Goal: Transaction & Acquisition: Purchase product/service

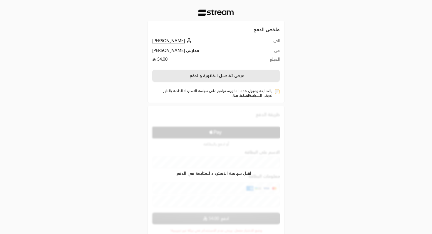
click at [190, 79] on button "عرض تفاصيل الفاتورة والدفع" at bounding box center [216, 76] width 128 height 12
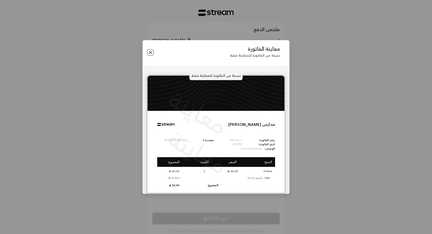
click at [150, 51] on button "Close" at bounding box center [150, 52] width 6 height 6
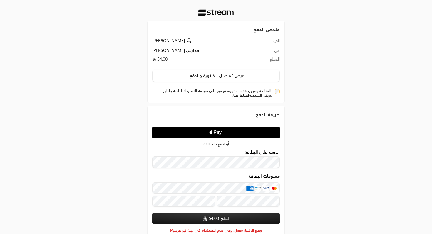
scroll to position [37, 0]
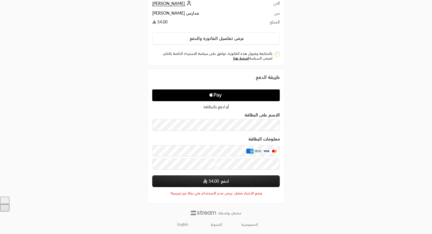
click at [179, 226] on link "English" at bounding box center [183, 224] width 18 height 9
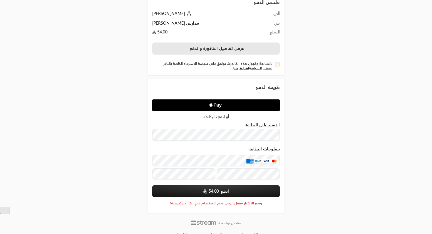
scroll to position [10, 0]
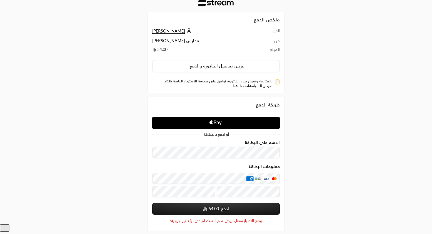
click at [241, 86] on link "اضغط هنا" at bounding box center [241, 86] width 16 height 4
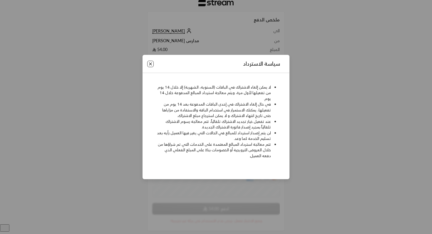
click at [153, 61] on button "Close" at bounding box center [150, 64] width 6 height 6
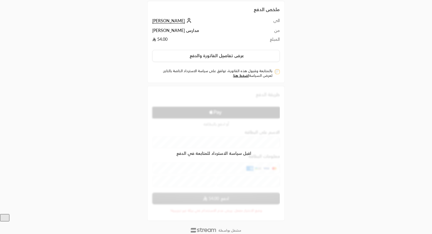
scroll to position [21, 0]
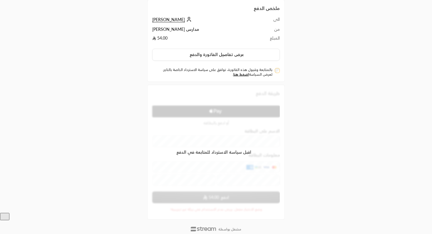
click at [274, 69] on div "بالمتابعة وقبول هذه الفاتورة، توافق على سياسة الاسترداد الخاصة بالتاجر. لعرض ال…" at bounding box center [216, 72] width 128 height 9
click at [274, 73] on div "بالمتابعة وقبول هذه الفاتورة، توافق على سياسة الاسترداد الخاصة بالتاجر. لعرض ال…" at bounding box center [216, 72] width 128 height 9
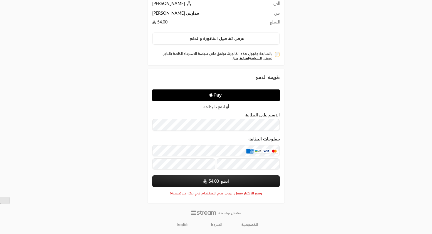
scroll to position [37, 0]
click at [205, 96] on icon "Apple Logo" at bounding box center [216, 95] width 60 height 11
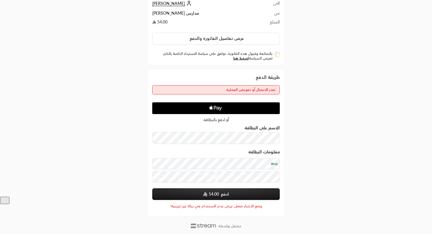
click at [344, 153] on div "ملخص الدفع الى Nadeen من مدارس ابن رشد المبلغ 54.00 عرض تفاصيل الفاتورة والدفع …" at bounding box center [216, 105] width 432 height 285
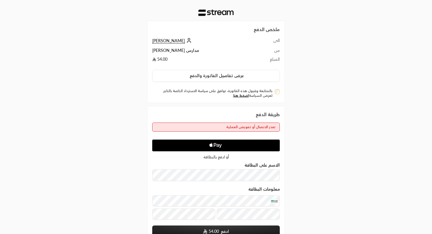
scroll to position [50, 0]
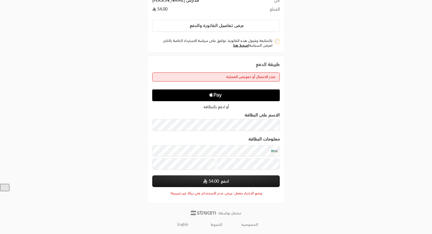
click at [236, 183] on button "ادفع 54.00" at bounding box center [216, 182] width 128 height 12
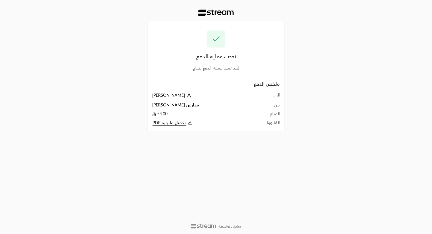
click at [163, 95] on span "[PERSON_NAME]" at bounding box center [168, 95] width 33 height 5
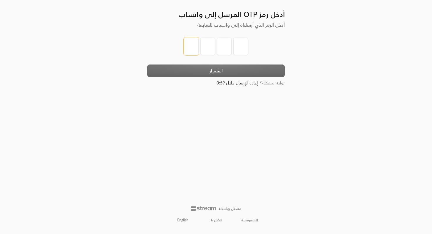
click at [196, 49] on input "tel" at bounding box center [191, 47] width 15 height 18
type input "1"
type input "2"
type input "4"
type input "3"
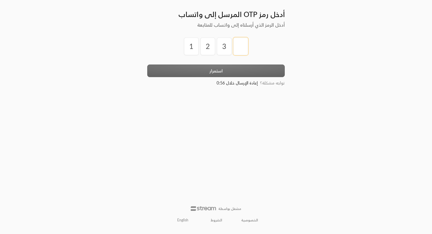
type input "4"
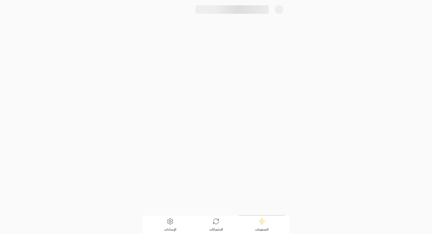
click at [230, 71] on div at bounding box center [216, 107] width 147 height 215
click at [280, 10] on icon at bounding box center [278, 10] width 6 height 7
click at [215, 158] on link "عرض الفواتير المكتملة" at bounding box center [216, 161] width 138 height 12
click at [258, 29] on p "مدارس [PERSON_NAME]" at bounding box center [259, 28] width 46 height 6
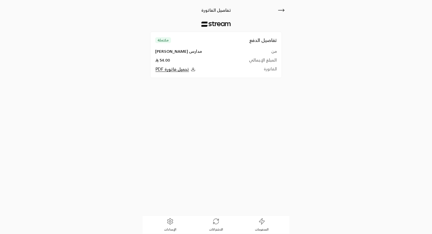
click at [281, 13] on icon at bounding box center [281, 10] width 7 height 7
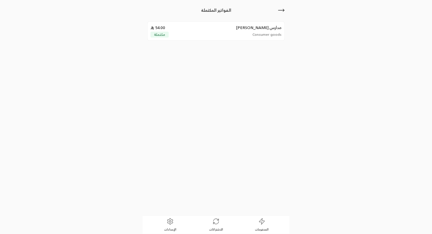
click at [215, 227] on link "الاشتراكات" at bounding box center [216, 225] width 46 height 18
click at [174, 226] on link "الإعدادات" at bounding box center [170, 225] width 46 height 18
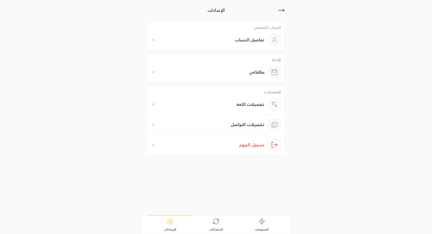
click at [261, 43] on p "تفاصيل الحساب" at bounding box center [250, 40] width 30 height 6
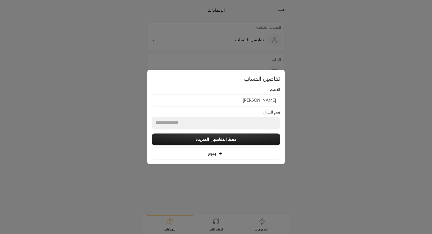
click at [358, 98] on div at bounding box center [216, 117] width 432 height 234
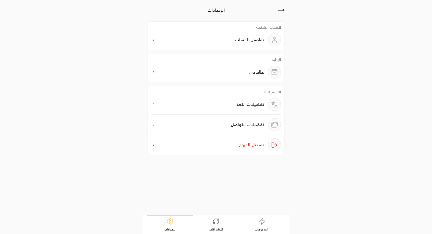
click at [260, 69] on p "بطاقاتي" at bounding box center [256, 72] width 15 height 6
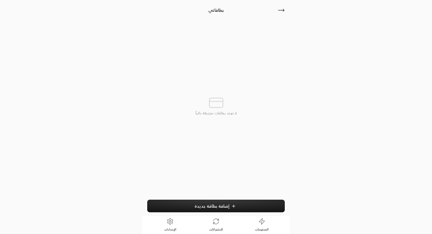
click at [279, 11] on icon at bounding box center [281, 10] width 7 height 7
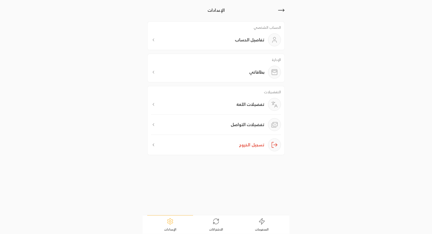
click at [201, 101] on div "تفضيلات اللغة" at bounding box center [216, 106] width 130 height 17
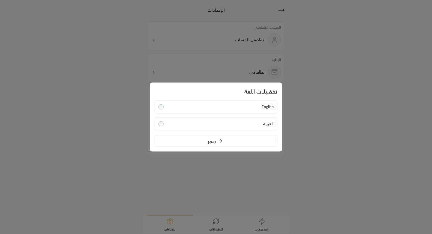
click at [190, 66] on div at bounding box center [216, 117] width 432 height 234
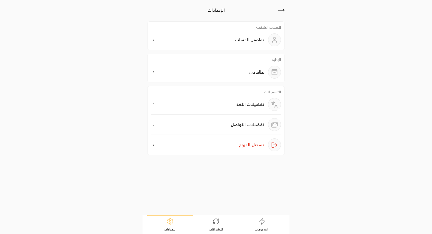
click at [178, 124] on div "تفضيلات التواصل" at bounding box center [216, 126] width 130 height 17
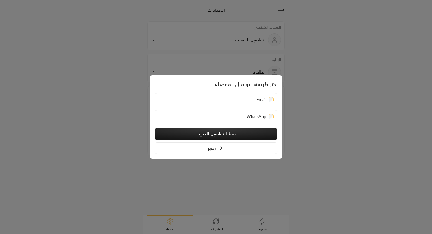
click at [116, 135] on div at bounding box center [216, 117] width 432 height 234
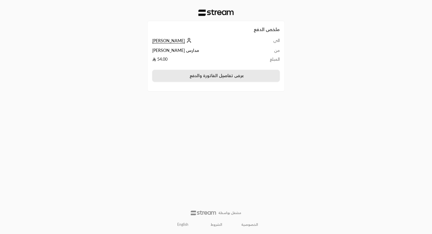
click at [221, 79] on button "عرض تفاصيل الفاتورة والدفع" at bounding box center [216, 76] width 128 height 12
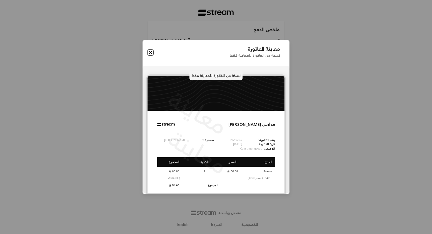
click at [151, 50] on button "Close" at bounding box center [150, 52] width 6 height 6
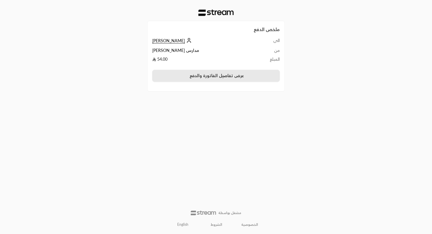
click at [243, 70] on button "عرض تفاصيل الفاتورة والدفع" at bounding box center [216, 76] width 128 height 12
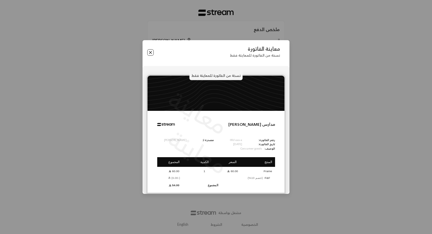
click at [149, 55] on button "Close" at bounding box center [150, 52] width 6 height 6
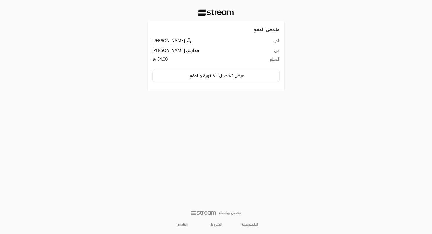
click at [156, 40] on span "[PERSON_NAME]" at bounding box center [168, 40] width 33 height 5
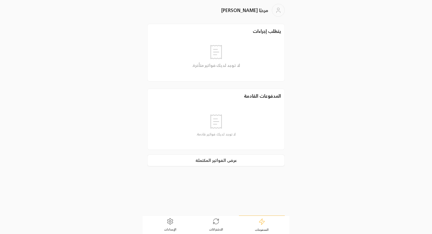
click at [216, 226] on link "الاشتراكات" at bounding box center [216, 225] width 46 height 18
click at [180, 225] on link "الإعدادات" at bounding box center [170, 225] width 46 height 18
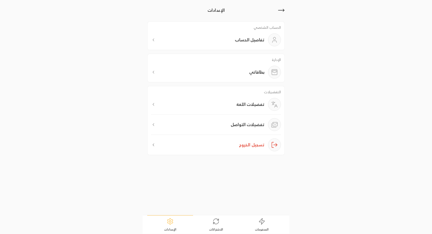
click at [258, 223] on link "المدفوعات" at bounding box center [262, 225] width 46 height 18
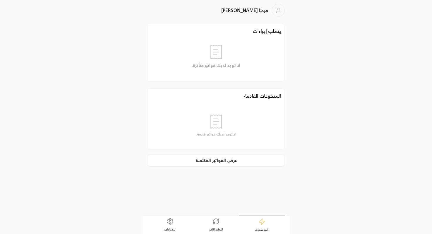
click at [224, 159] on link "عرض الفواتير المكتملة" at bounding box center [216, 161] width 138 height 12
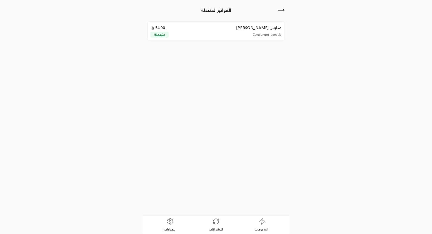
click at [178, 29] on div "مدارس ابن رشد 54.00" at bounding box center [215, 28] width 131 height 6
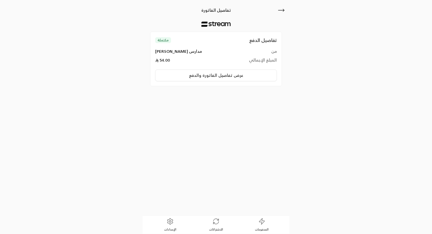
click at [160, 44] on div "تفاصيل الدفع مكتملة من مدارس ابن رشد المبلغ الإجمالي 54.00 عرض تفاصيل الفاتورة …" at bounding box center [216, 59] width 122 height 45
click at [161, 40] on span "مكتملة" at bounding box center [162, 40] width 11 height 5
click at [282, 7] on icon at bounding box center [281, 10] width 7 height 7
